Goal: Information Seeking & Learning: Learn about a topic

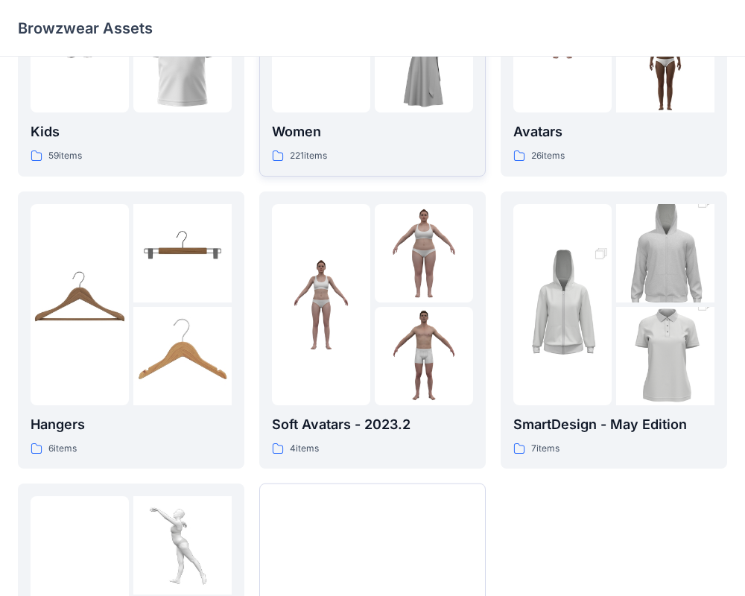
scroll to position [382, 0]
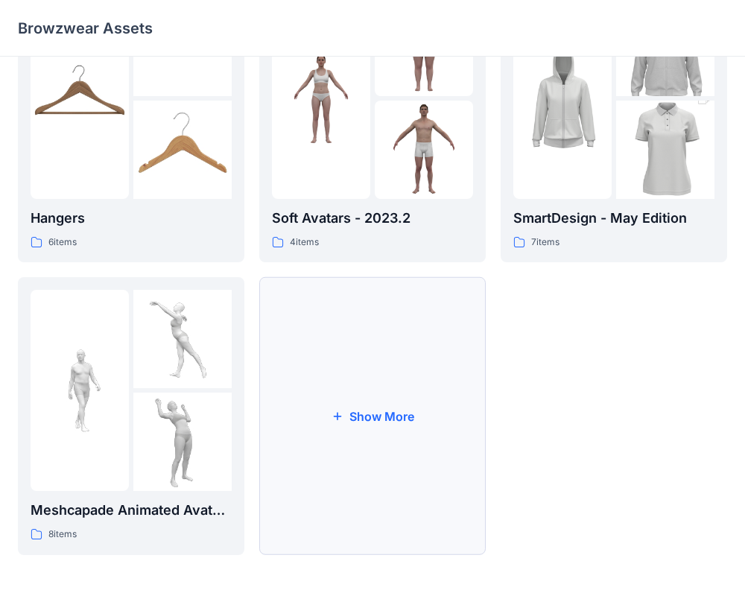
click at [387, 400] on button "Show More" at bounding box center [372, 416] width 226 height 278
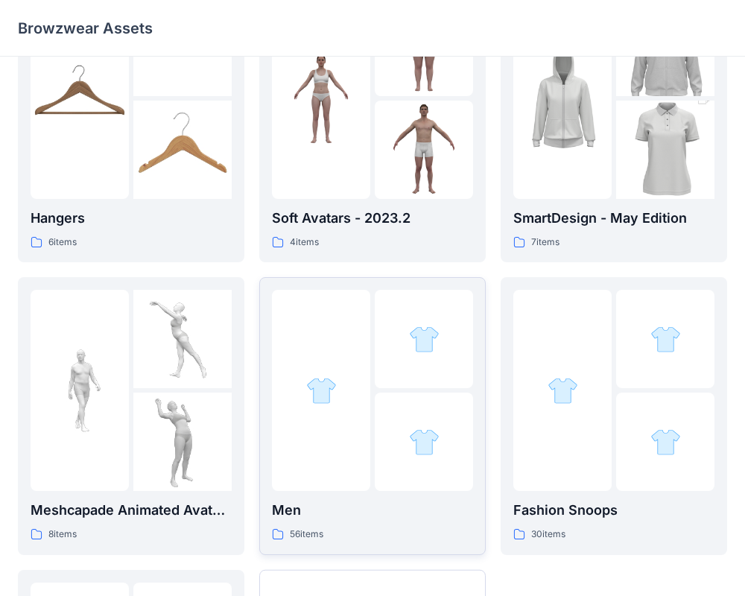
click at [342, 410] on div at bounding box center [321, 390] width 98 height 201
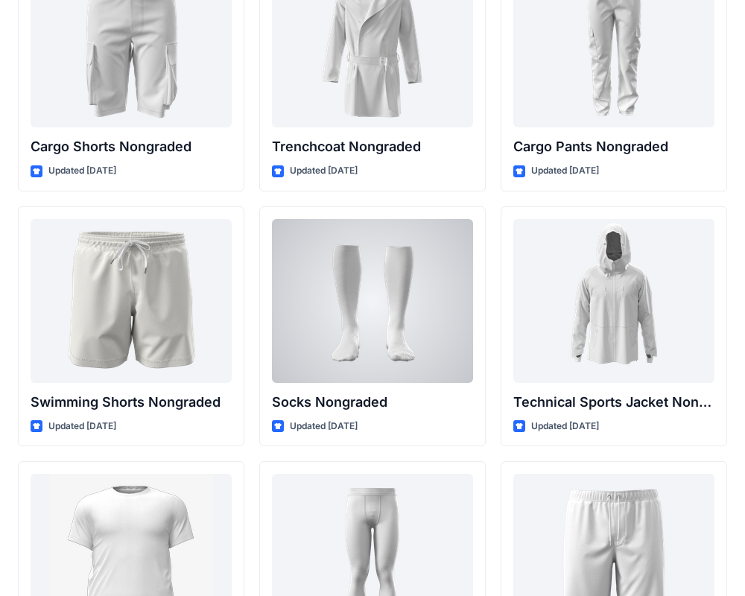
scroll to position [2197, 0]
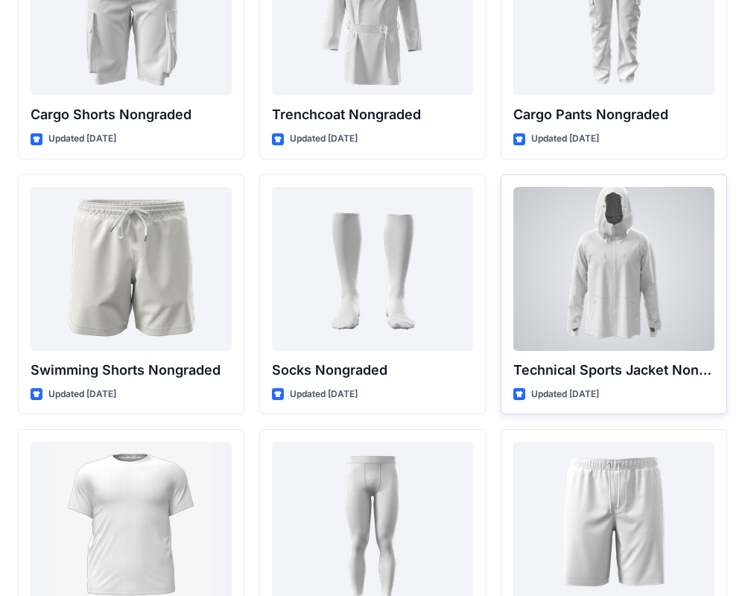
click at [591, 277] on div at bounding box center [613, 269] width 201 height 164
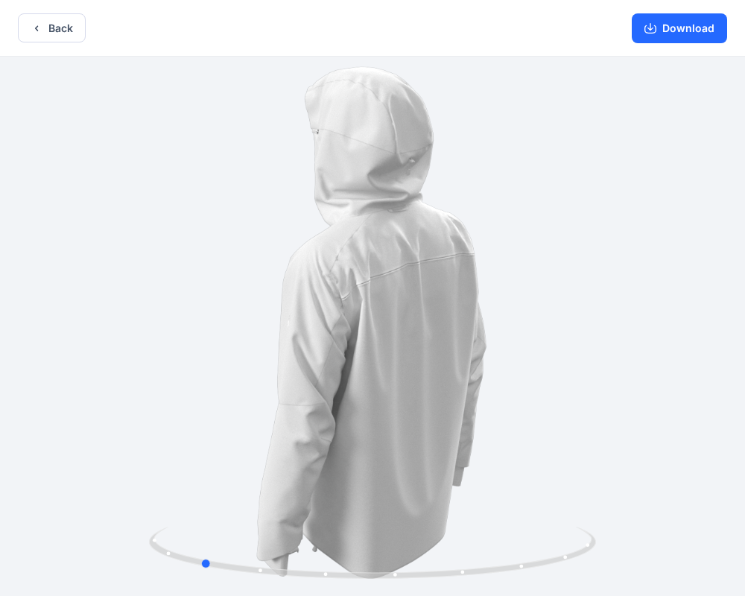
drag, startPoint x: 379, startPoint y: 245, endPoint x: 290, endPoint y: 196, distance: 102.0
click at [209, 244] on div at bounding box center [372, 328] width 745 height 542
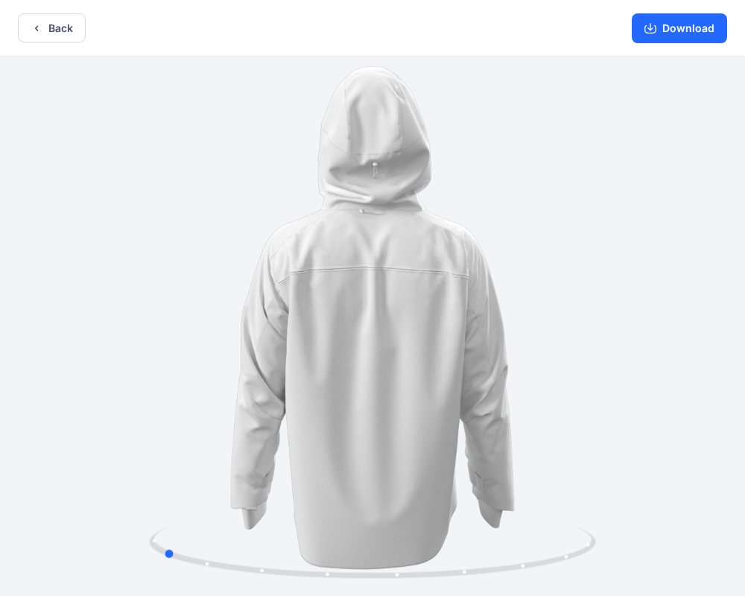
drag, startPoint x: 379, startPoint y: 195, endPoint x: 340, endPoint y: 195, distance: 39.5
click at [340, 195] on div at bounding box center [372, 328] width 745 height 542
drag, startPoint x: 380, startPoint y: 104, endPoint x: 381, endPoint y: 124, distance: 20.9
click at [381, 124] on div at bounding box center [372, 328] width 745 height 542
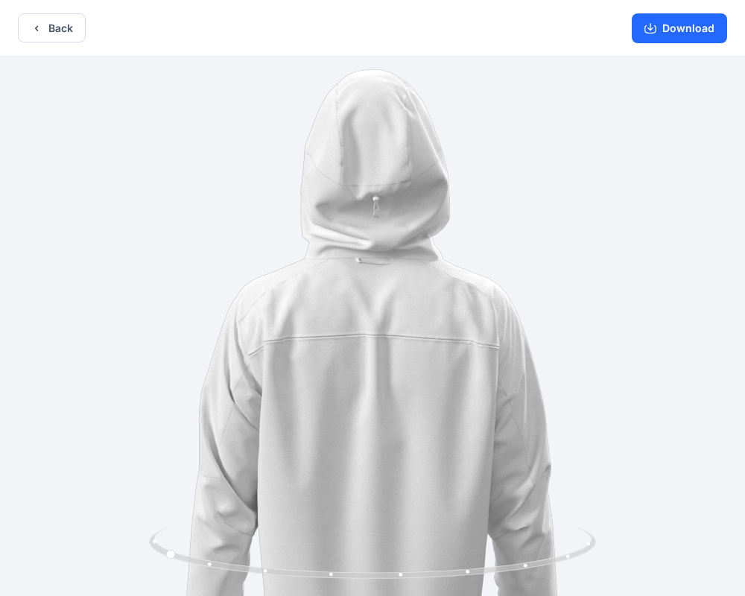
drag, startPoint x: 381, startPoint y: 124, endPoint x: 371, endPoint y: 210, distance: 86.3
click at [377, 253] on img at bounding box center [372, 414] width 715 height 715
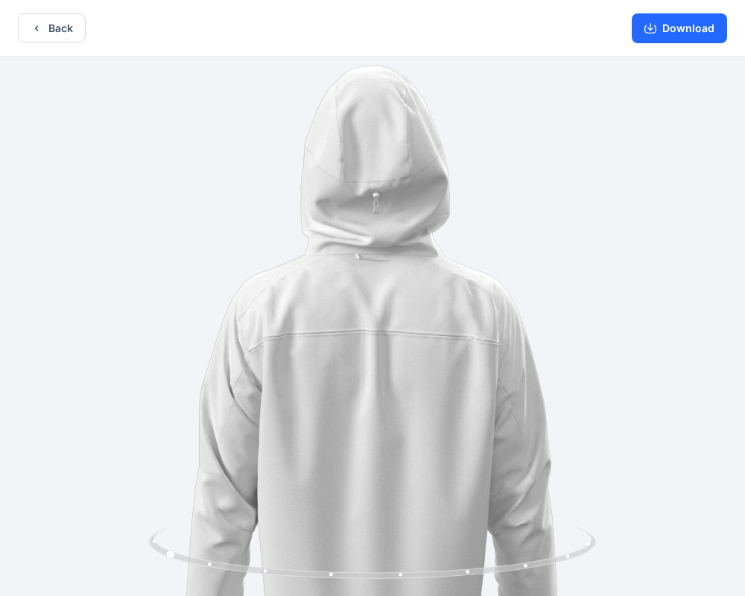
drag, startPoint x: 372, startPoint y: 209, endPoint x: 463, endPoint y: 204, distance: 91.0
click at [463, 204] on img at bounding box center [372, 410] width 715 height 715
drag, startPoint x: 449, startPoint y: 205, endPoint x: 307, endPoint y: 206, distance: 142.3
click at [307, 206] on img at bounding box center [372, 411] width 715 height 715
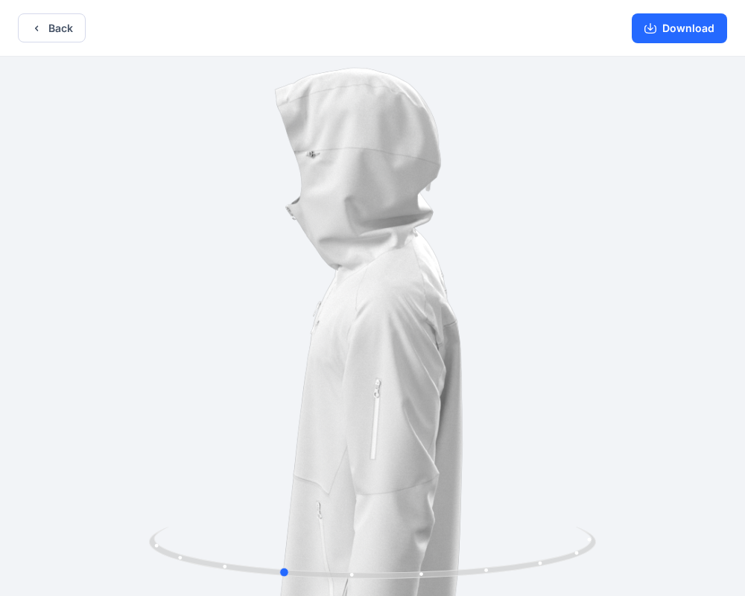
drag, startPoint x: 396, startPoint y: 576, endPoint x: 513, endPoint y: 497, distance: 141.7
click at [513, 497] on div at bounding box center [372, 328] width 745 height 542
